Goal: Transaction & Acquisition: Purchase product/service

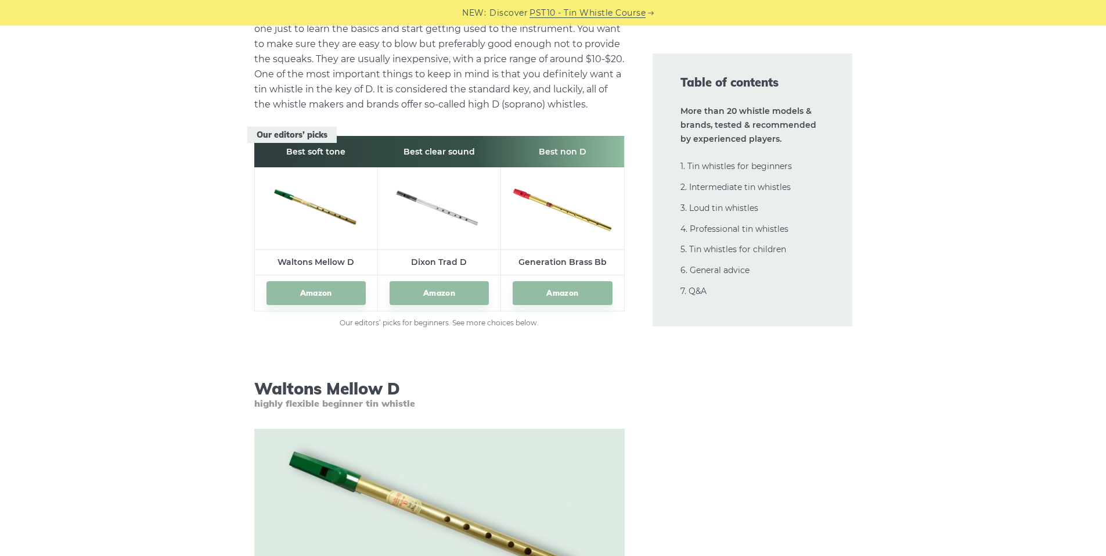
scroll to position [1672, 0]
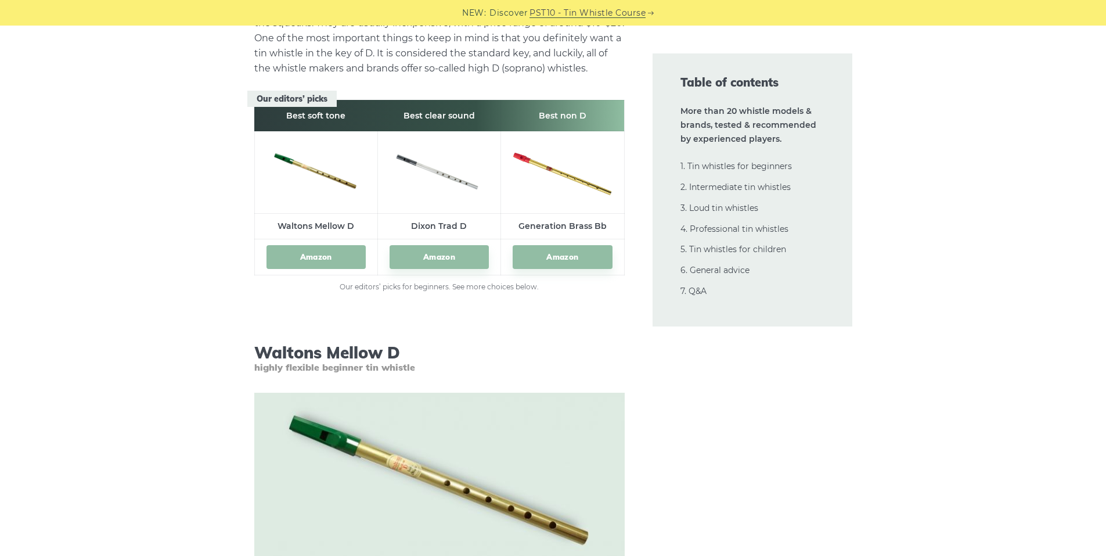
click at [310, 260] on link "Amazon" at bounding box center [316, 257] width 99 height 24
click at [423, 254] on link "Amazon" at bounding box center [439, 257] width 99 height 24
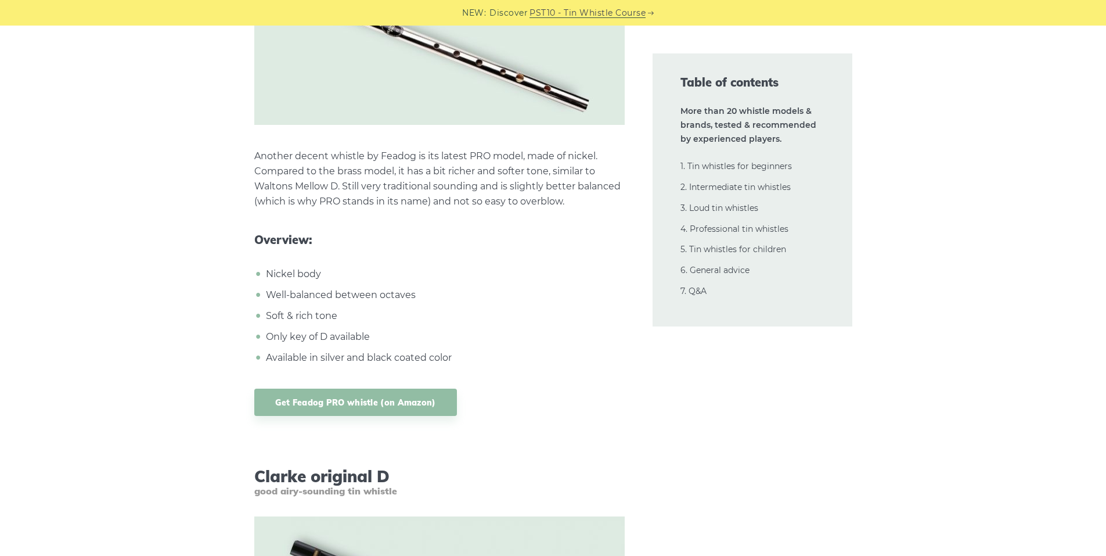
scroll to position [3490, 0]
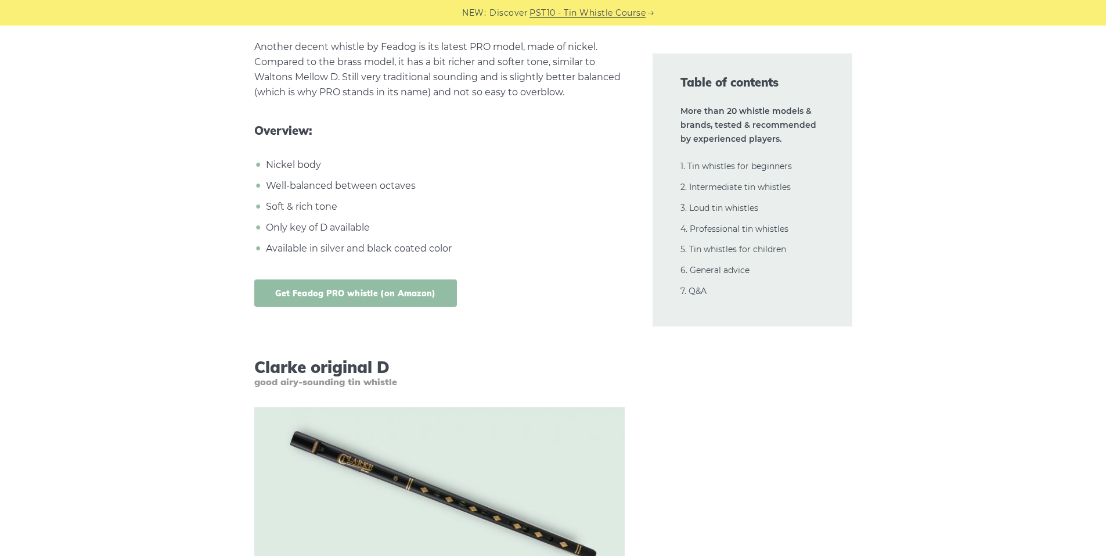
click at [373, 287] on link "Get Feadog PRO whistle (on Amazon)" at bounding box center [355, 292] width 203 height 27
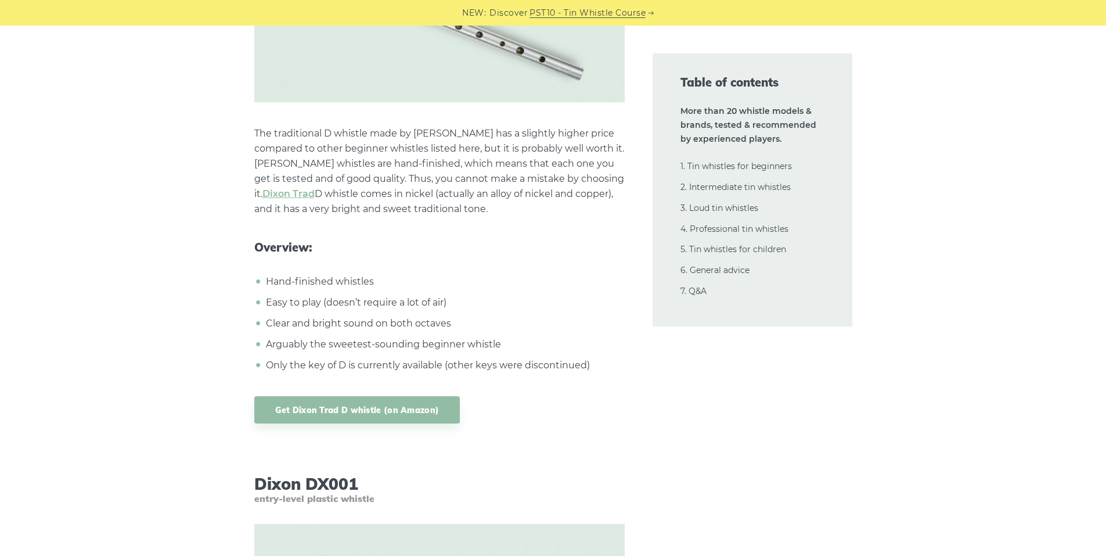
scroll to position [5344, 0]
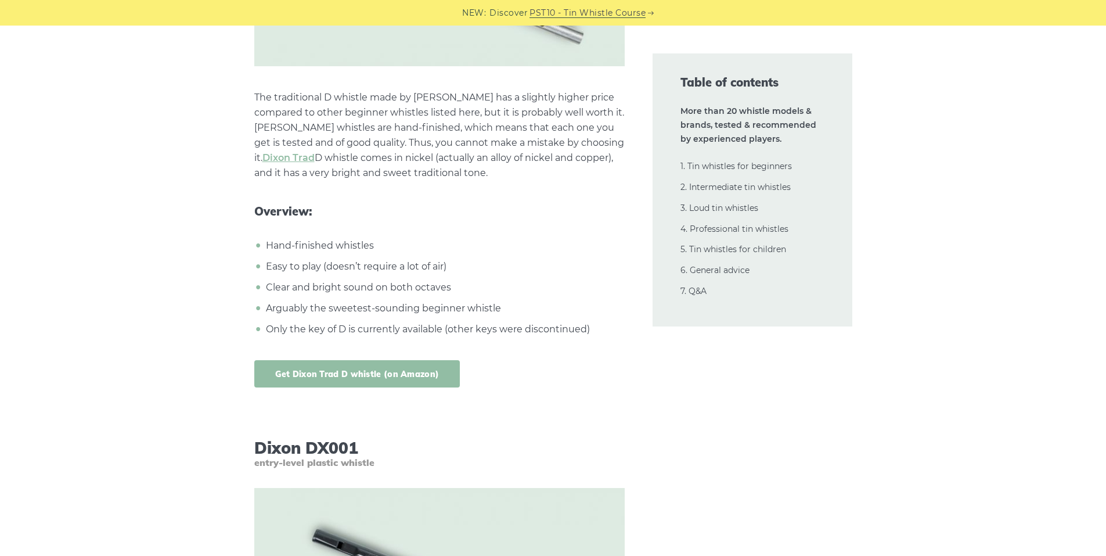
click at [376, 370] on link "Get Dixon Trad D whistle (on Amazon)" at bounding box center [357, 373] width 206 height 27
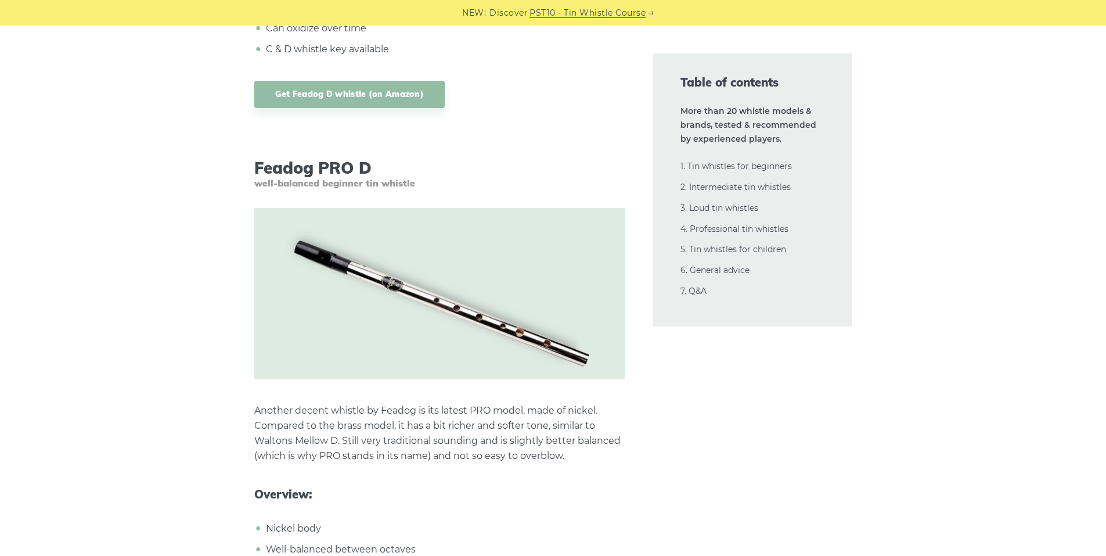
scroll to position [3090, 0]
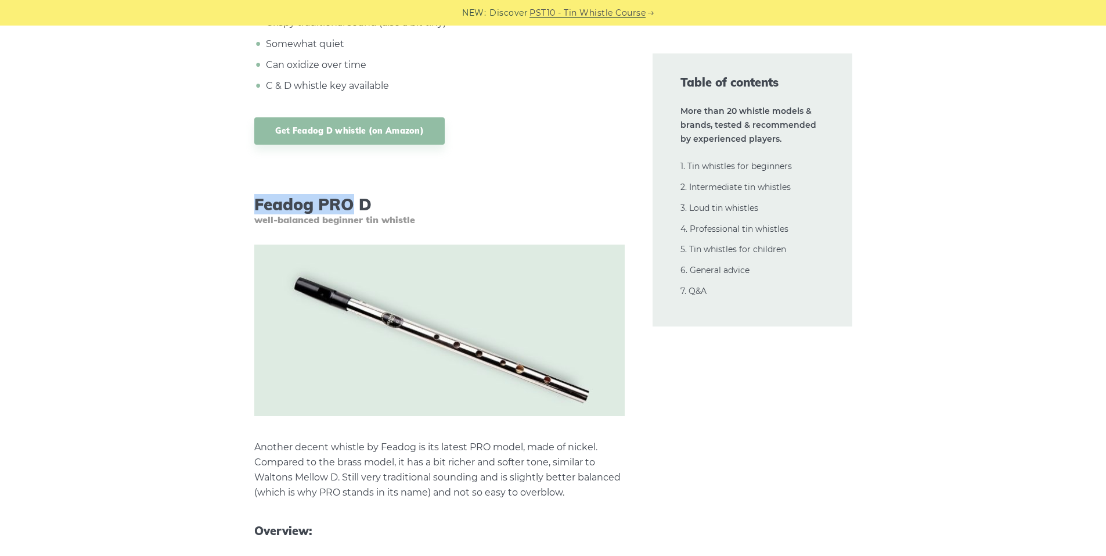
drag, startPoint x: 353, startPoint y: 207, endPoint x: 242, endPoint y: 208, distance: 111.5
copy h3 "Feadog PRO"
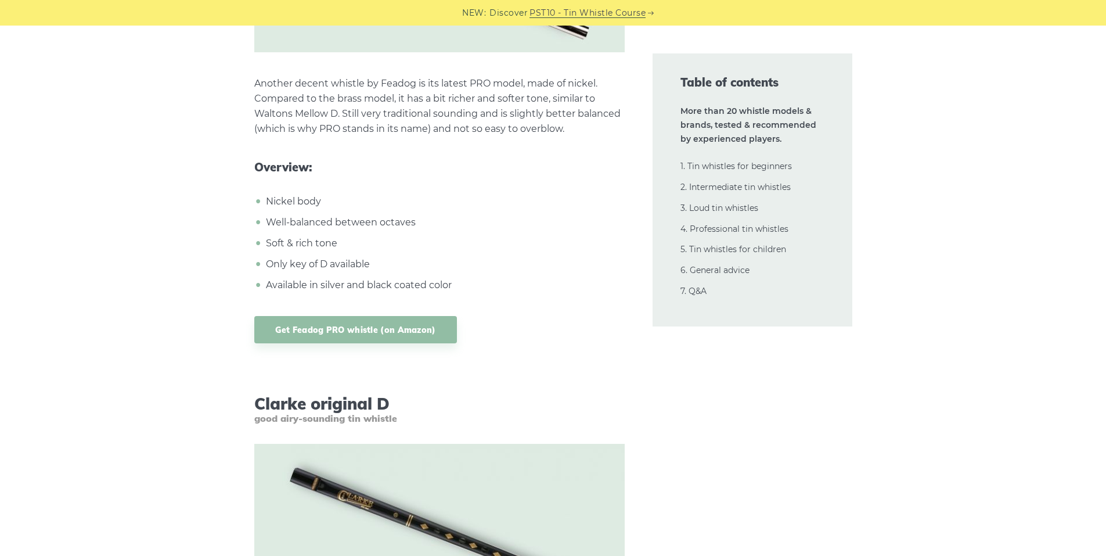
scroll to position [3490, 0]
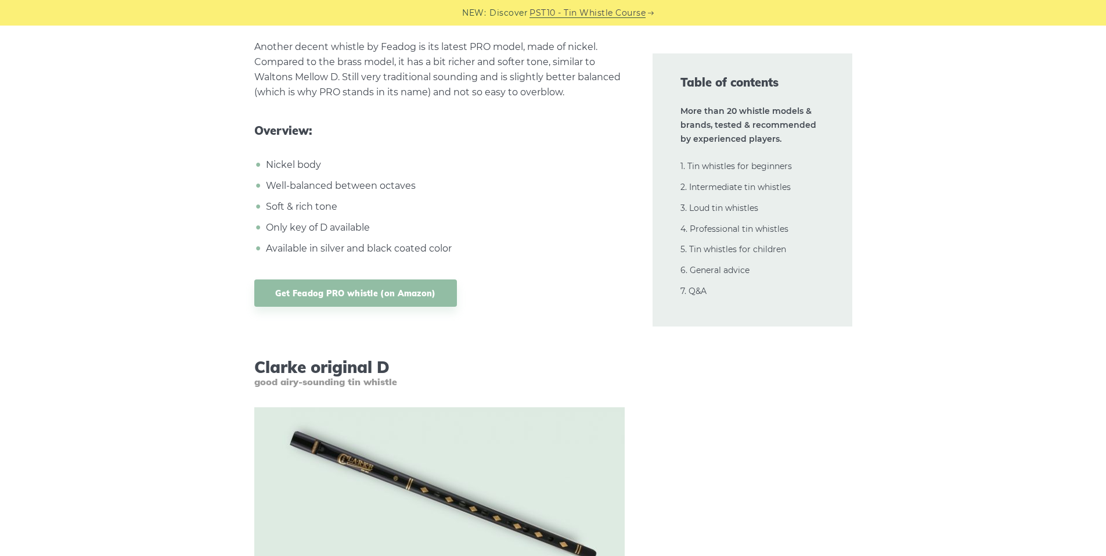
click at [389, 286] on link "Get Feadog PRO whistle (on Amazon)" at bounding box center [355, 292] width 203 height 27
